Goal: Download file/media

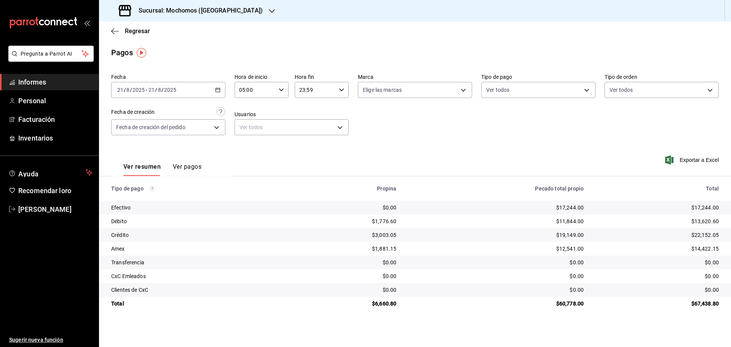
click at [692, 155] on div "Exportar a Excel" at bounding box center [658, 160] width 121 height 32
click at [692, 159] on font "Exportar a Excel" at bounding box center [699, 160] width 39 height 6
click at [135, 30] on font "Regresar" at bounding box center [137, 30] width 25 height 7
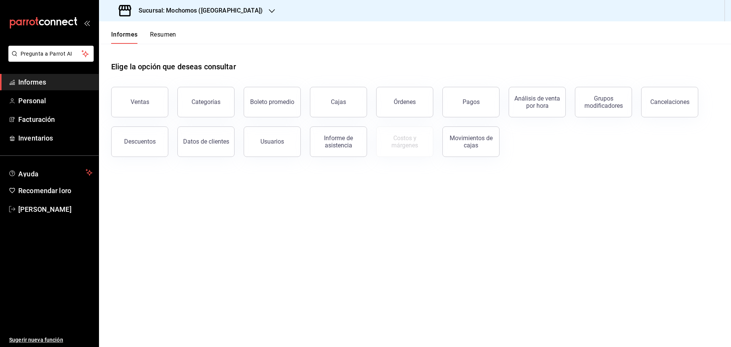
click at [164, 36] on font "Resumen" at bounding box center [163, 34] width 26 height 7
